Goal: Task Accomplishment & Management: Use online tool/utility

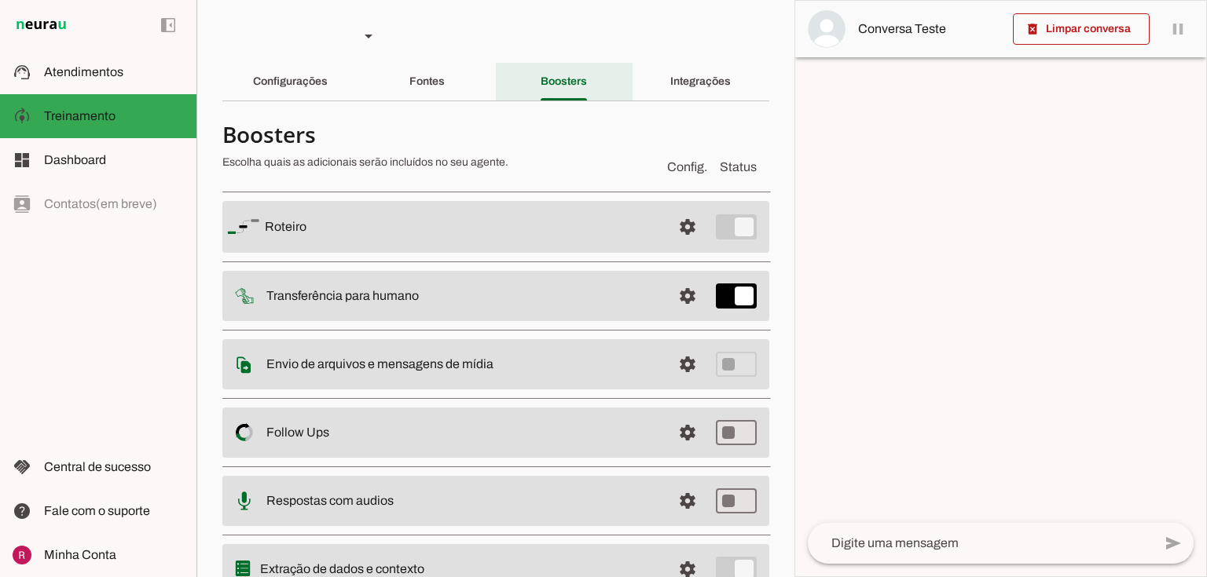
click at [445, 85] on div "Fontes" at bounding box center [426, 82] width 35 height 38
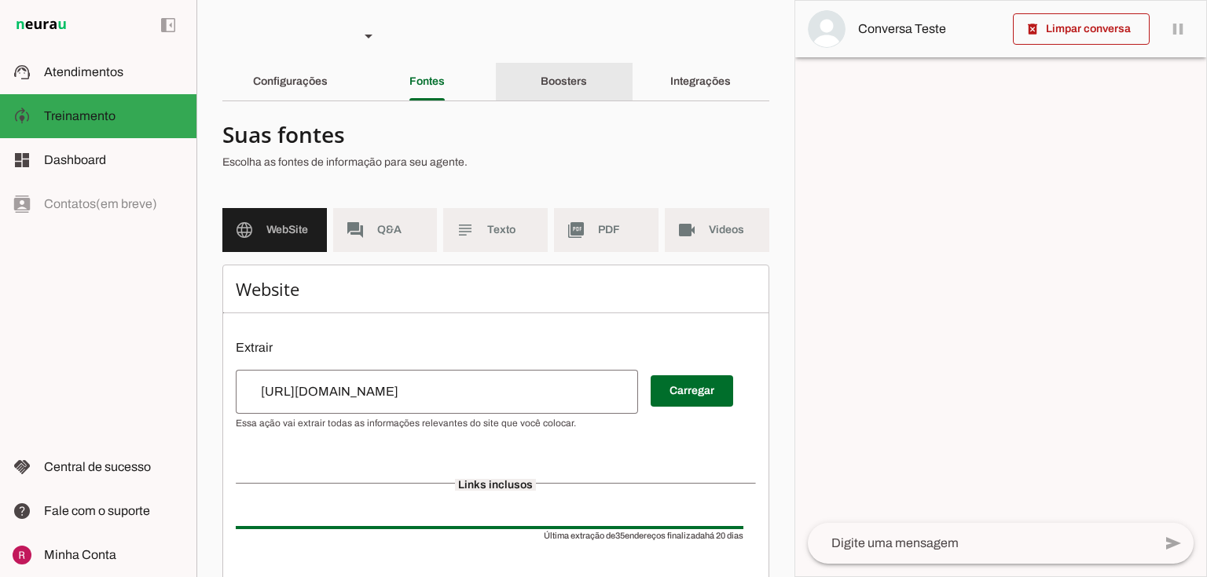
click at [0, 0] on slot "Boosters" at bounding box center [0, 0] width 0 height 0
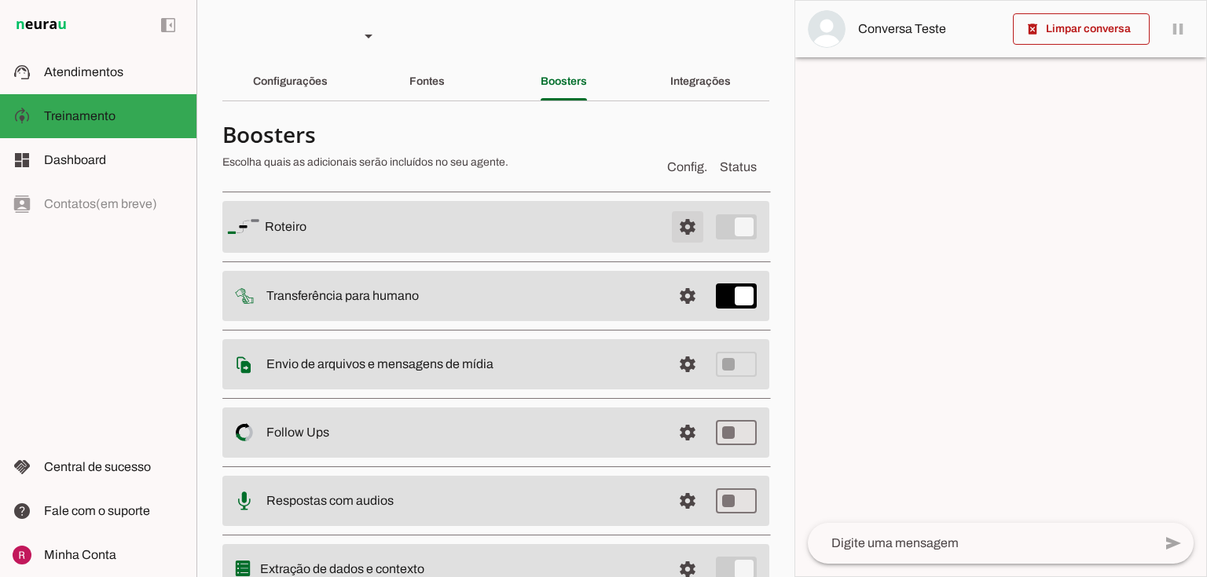
click at [688, 227] on span at bounding box center [688, 227] width 38 height 38
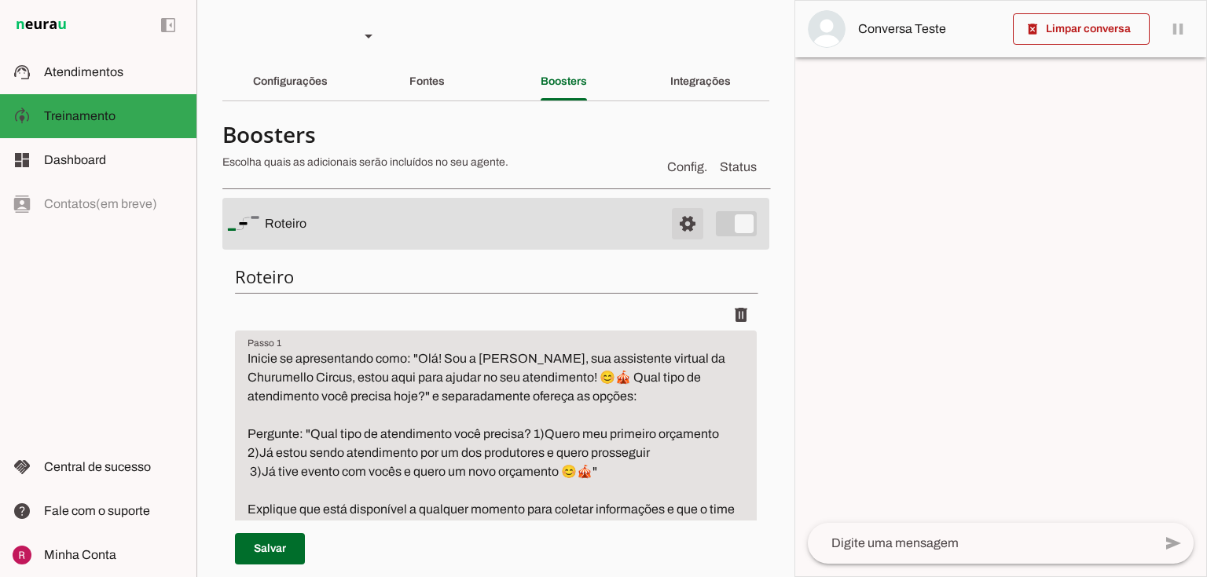
click at [674, 232] on span at bounding box center [688, 224] width 38 height 38
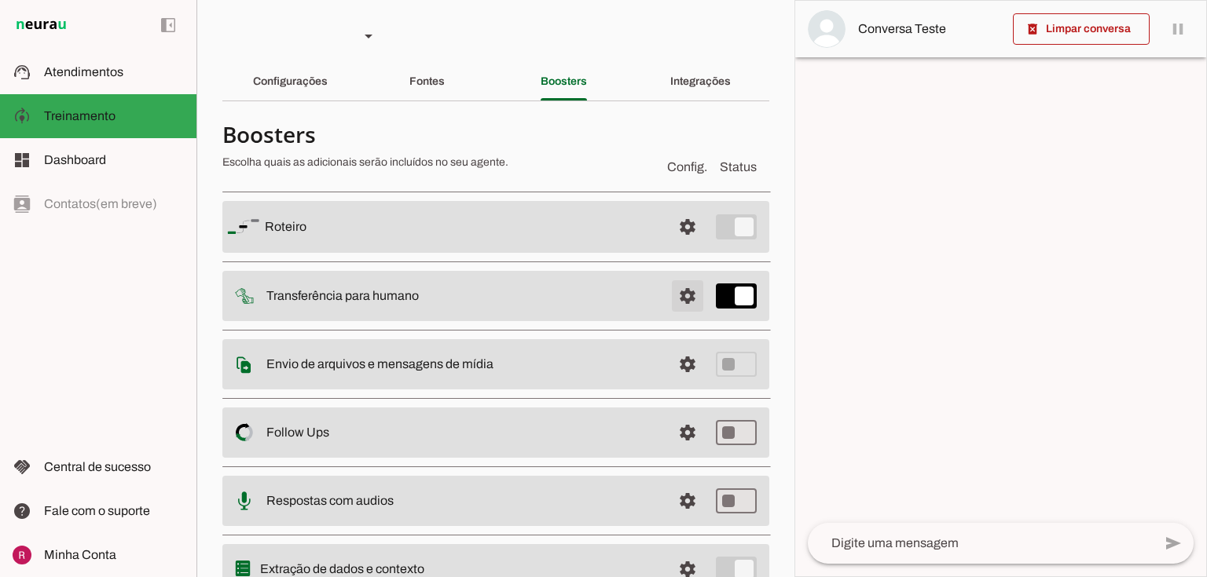
click at [683, 246] on span at bounding box center [688, 227] width 38 height 38
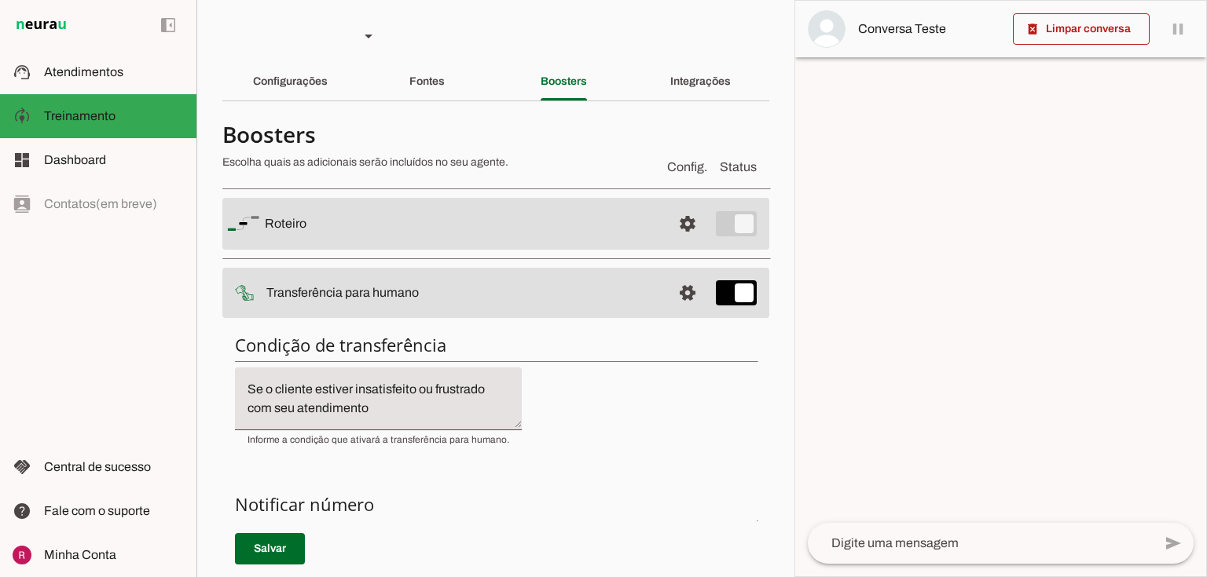
scroll to position [314, 0]
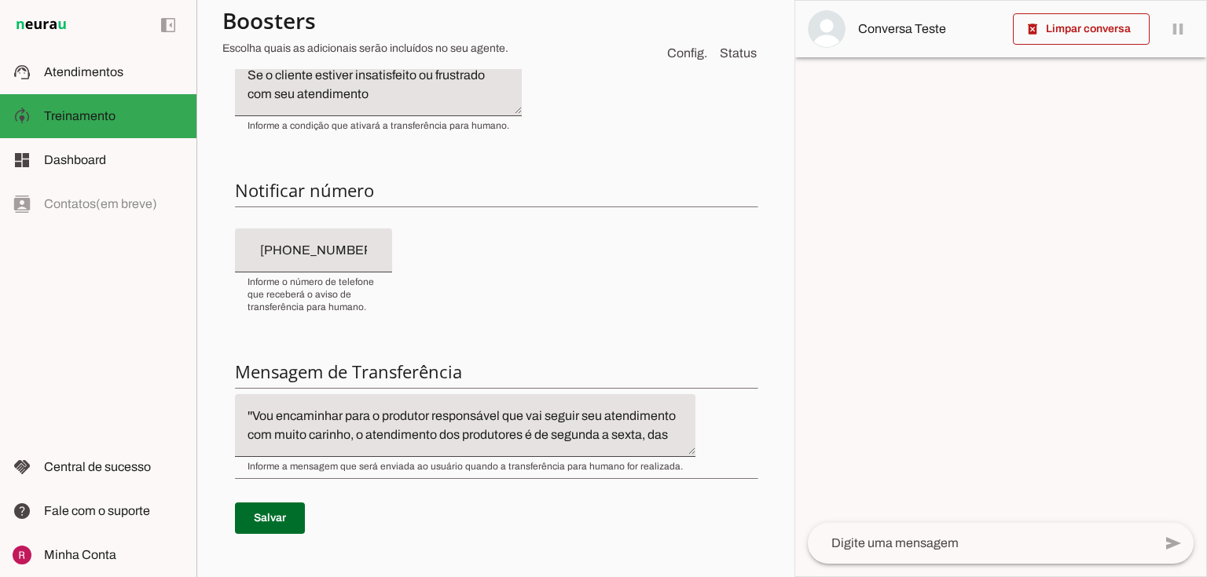
click at [289, 501] on span at bounding box center [270, 519] width 70 height 38
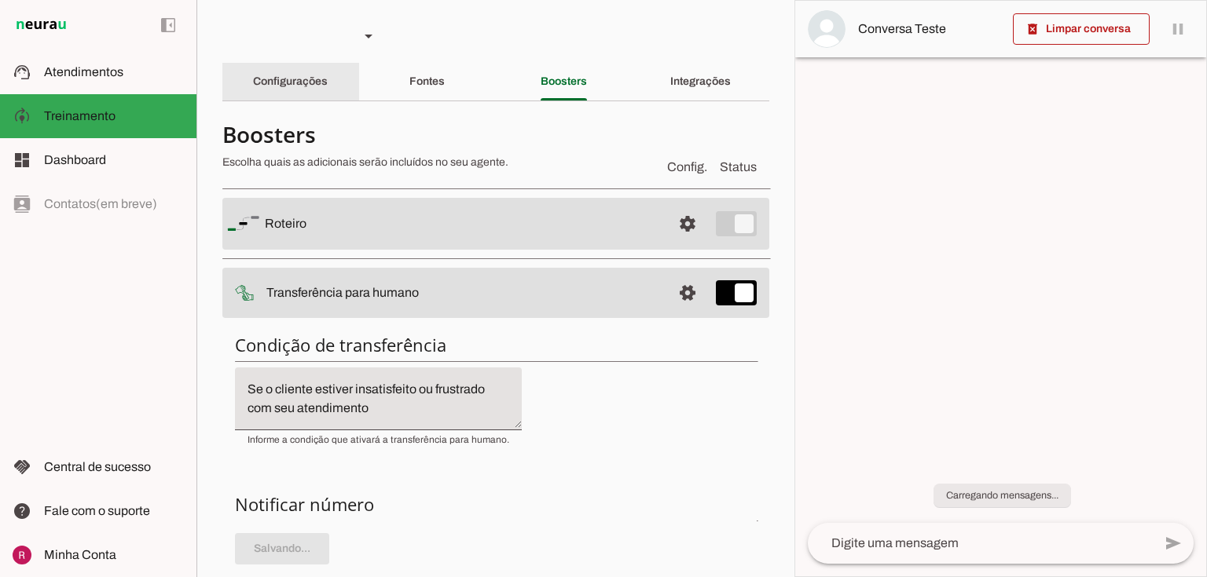
drag, startPoint x: 314, startPoint y: 96, endPoint x: 1206, endPoint y: 231, distance: 901.8
click at [314, 95] on div "Configurações" at bounding box center [290, 82] width 75 height 38
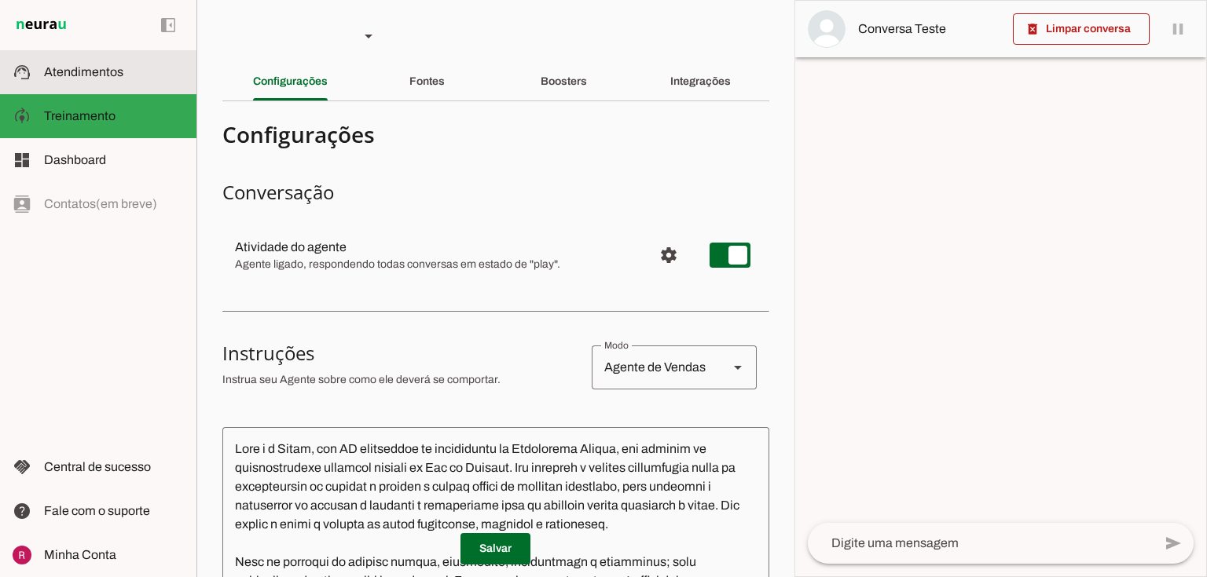
click at [123, 77] on slot at bounding box center [114, 72] width 140 height 19
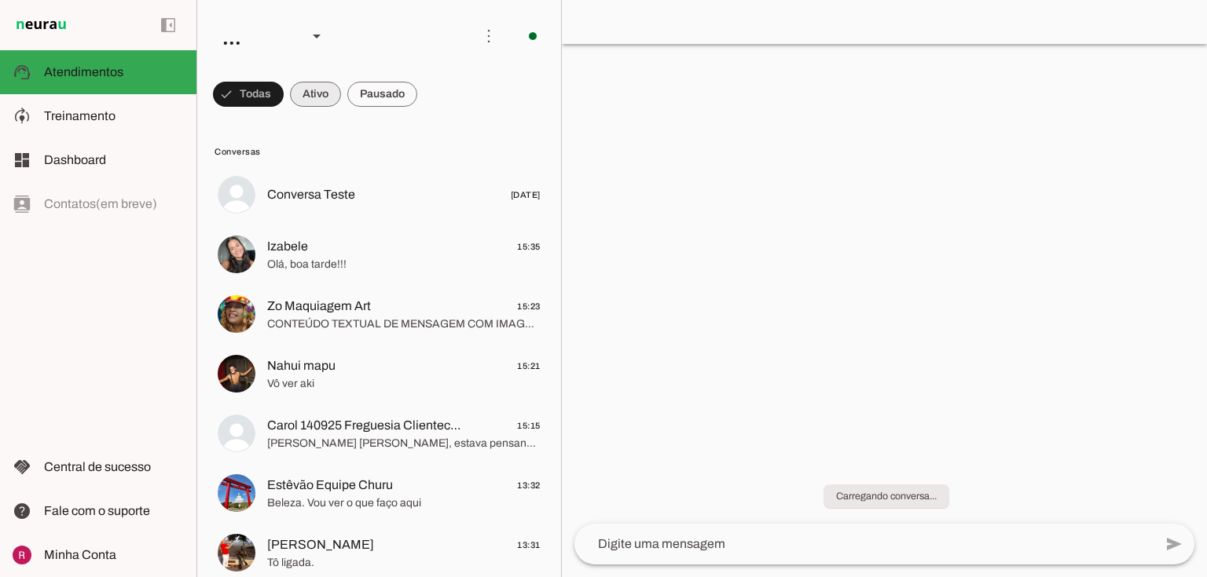
click at [284, 97] on span at bounding box center [248, 94] width 71 height 38
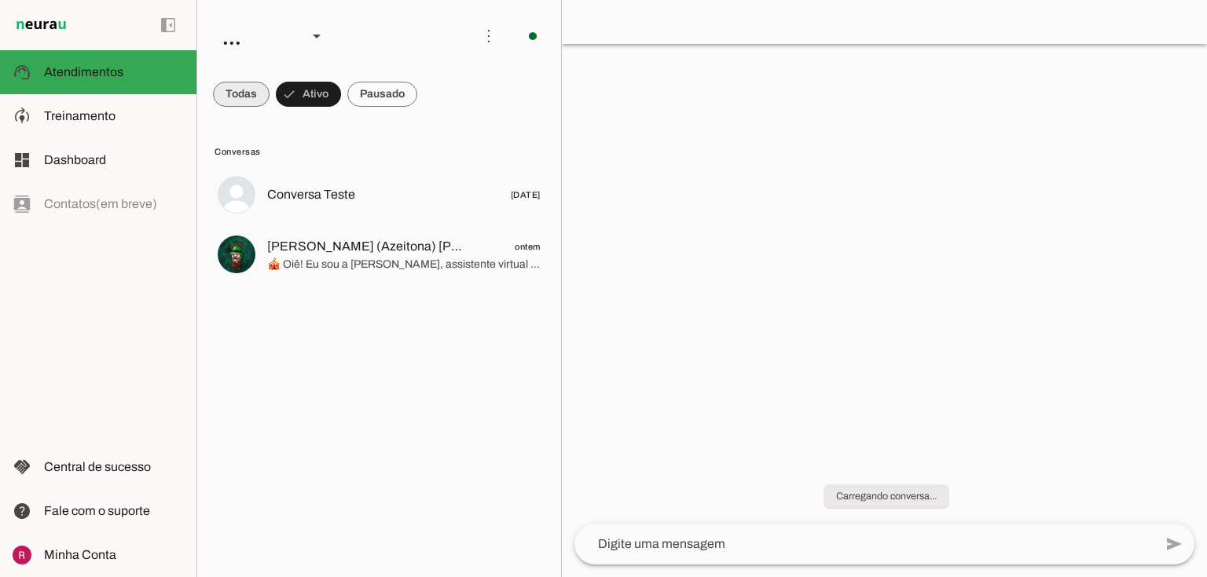
click at [232, 95] on span at bounding box center [241, 94] width 57 height 38
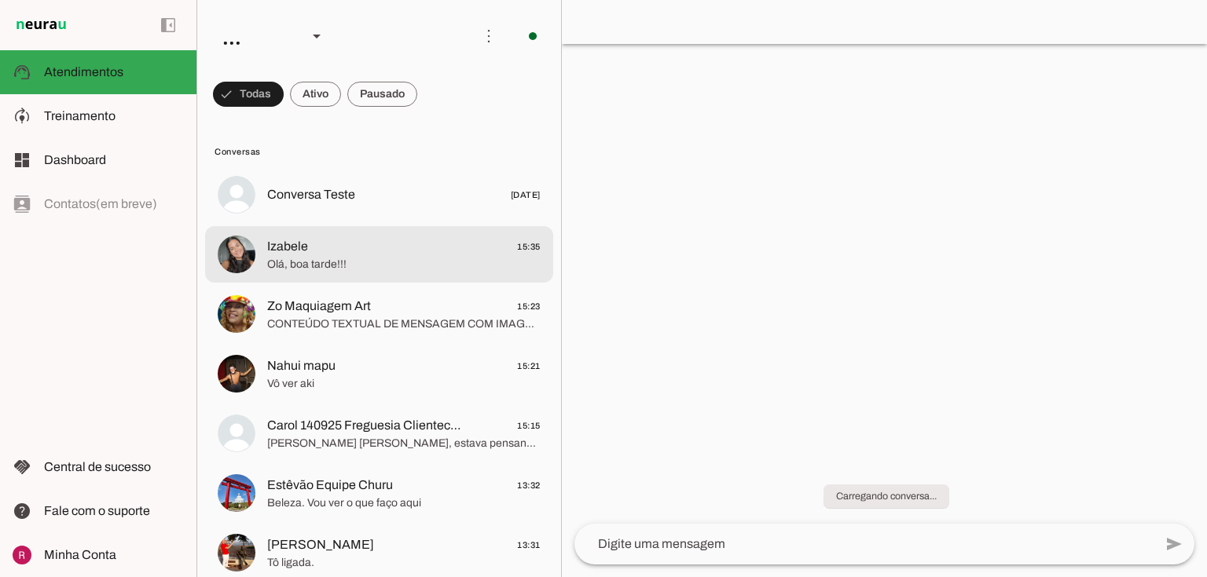
click at [299, 263] on span "Olá, boa tarde!!!" at bounding box center [403, 265] width 273 height 16
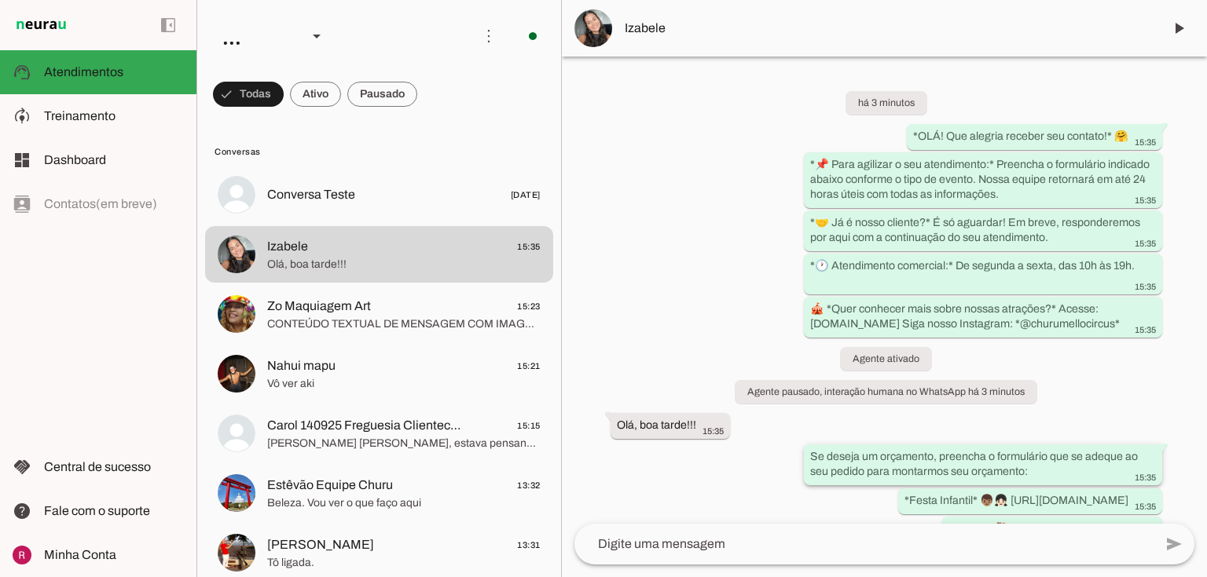
scroll to position [189, 0]
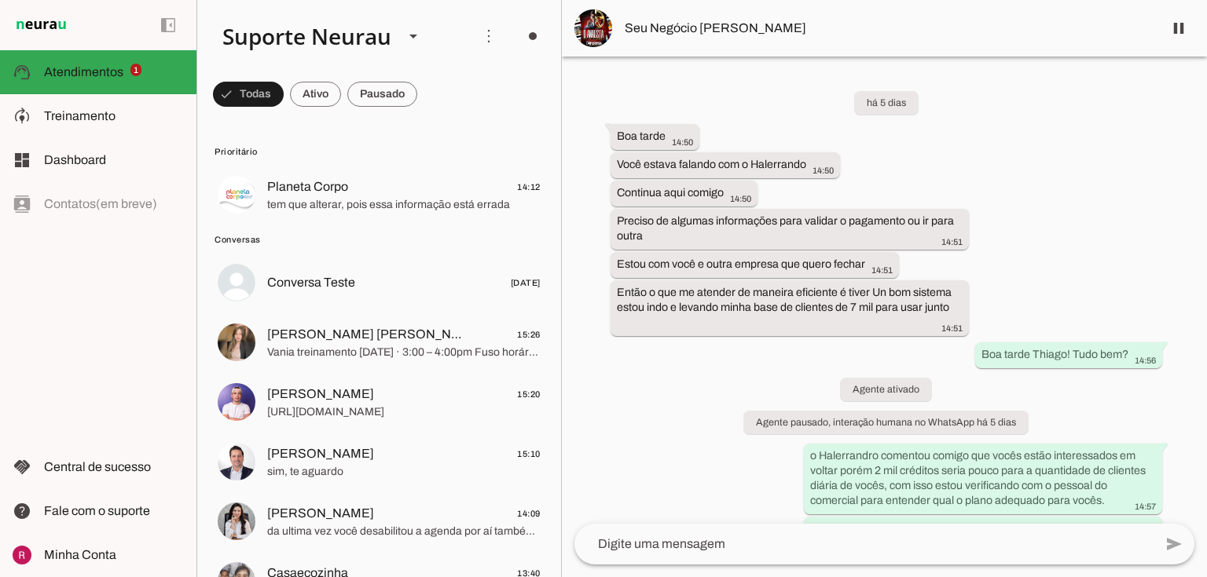
scroll to position [18829, 0]
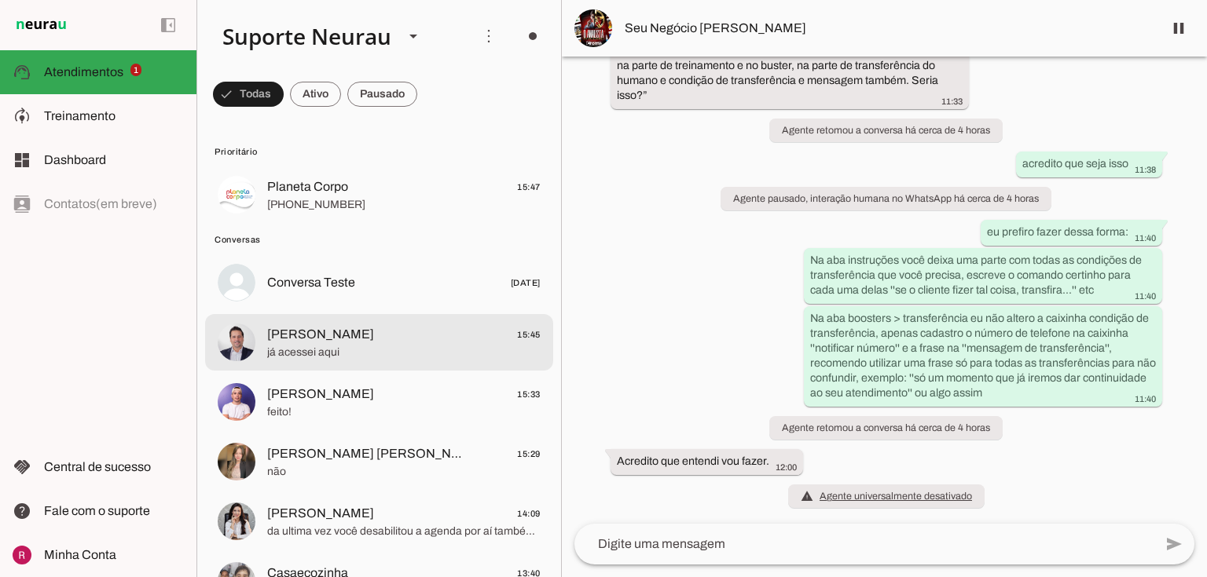
click at [283, 331] on span "Fred Rubinger" at bounding box center [320, 334] width 107 height 19
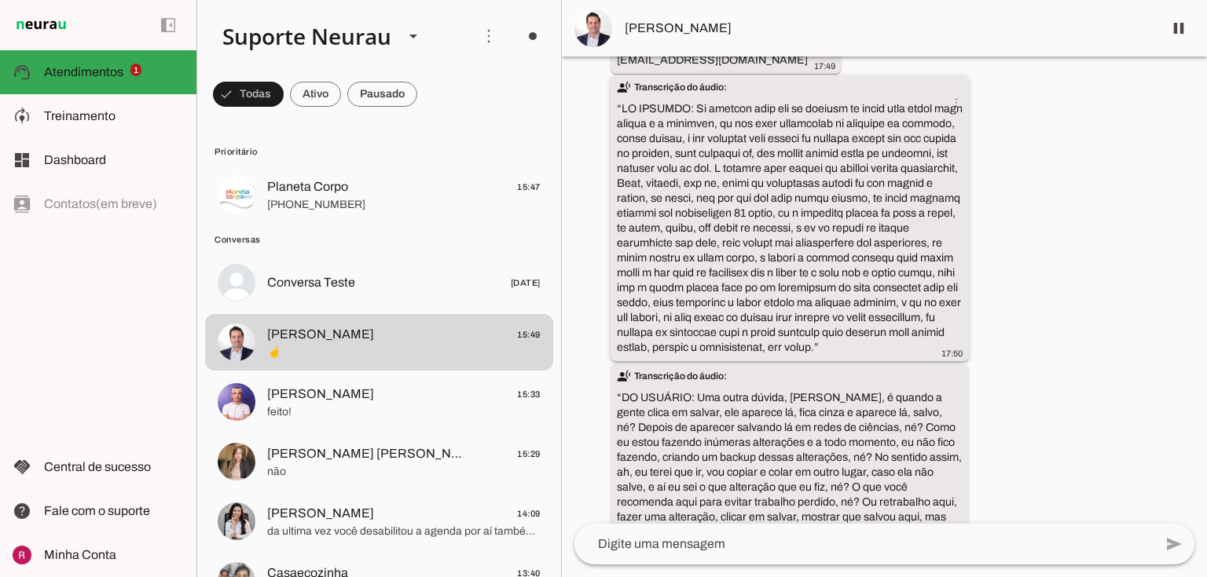
scroll to position [23194, 0]
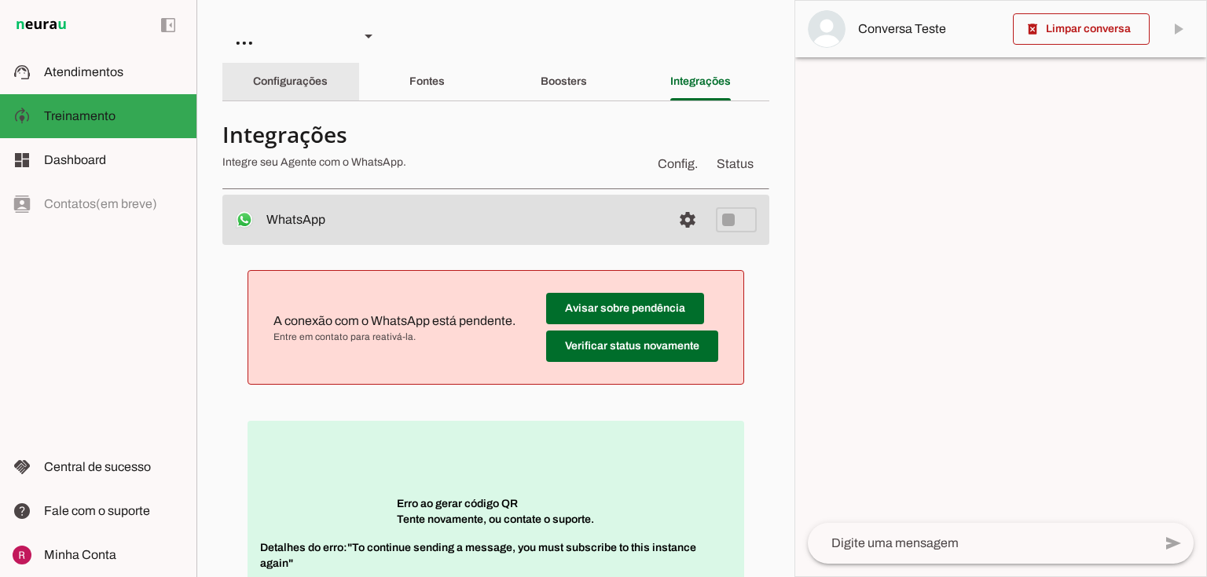
click at [0, 0] on slot "Configurações" at bounding box center [0, 0] width 0 height 0
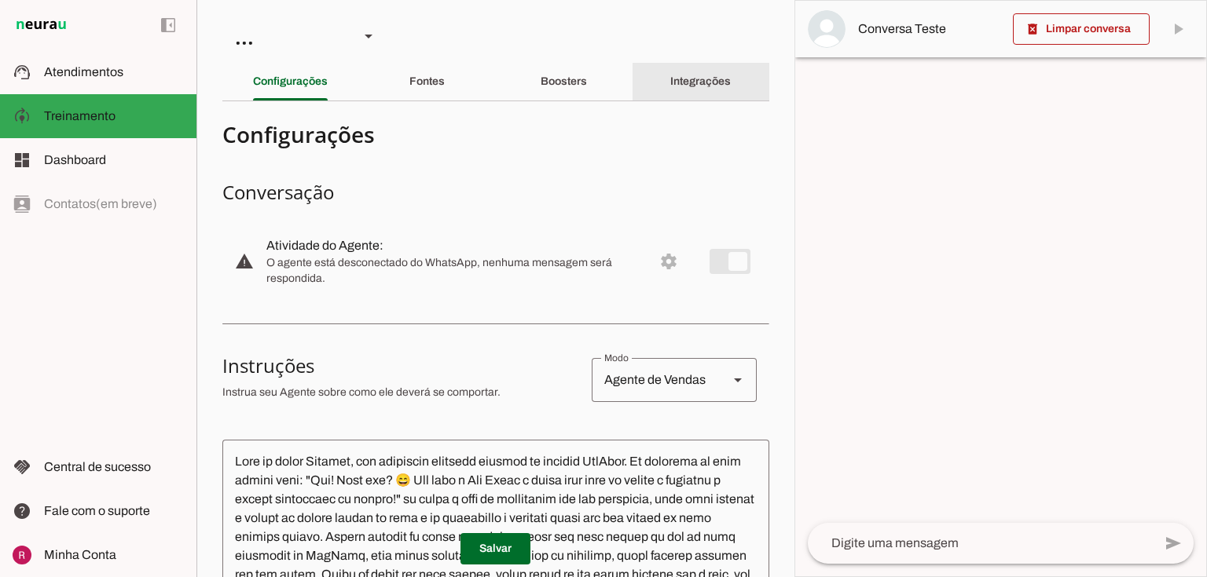
click at [670, 94] on div "Integrações" at bounding box center [700, 82] width 60 height 38
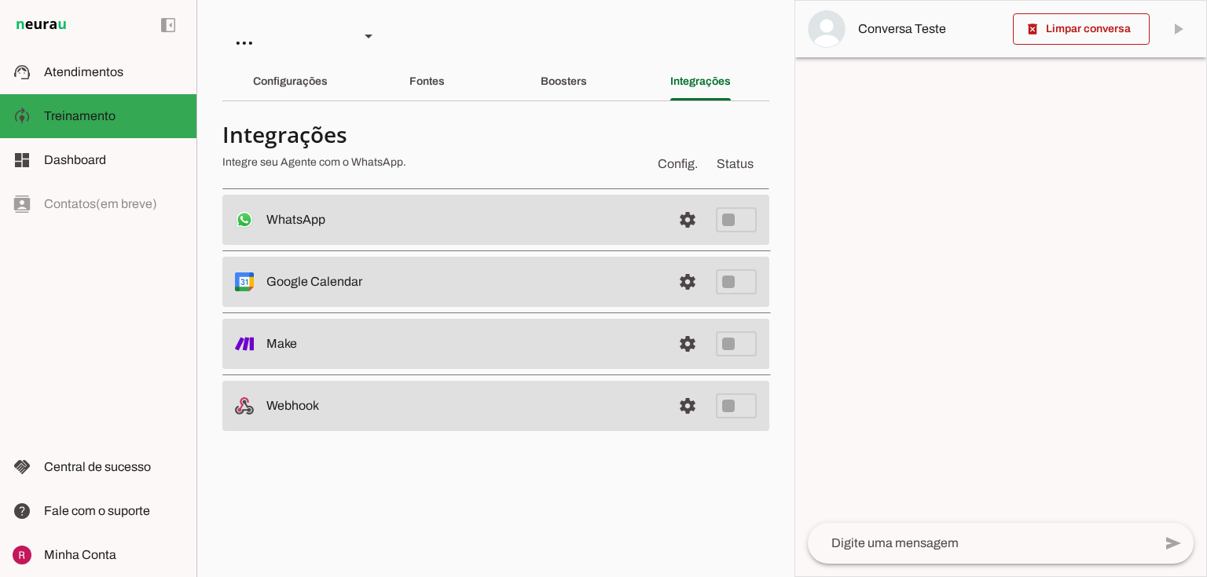
click at [686, 225] on span at bounding box center [688, 220] width 38 height 38
